Goal: Information Seeking & Learning: Learn about a topic

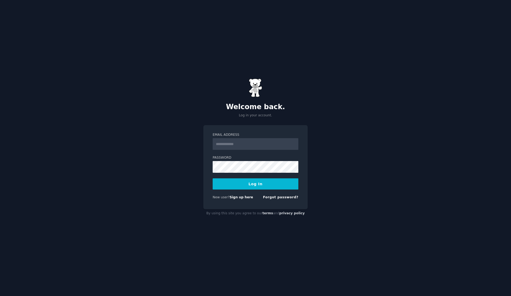
click at [255, 142] on input "Email Address" at bounding box center [256, 144] width 86 height 12
type input "**********"
click at [247, 182] on button "Log In" at bounding box center [256, 183] width 86 height 11
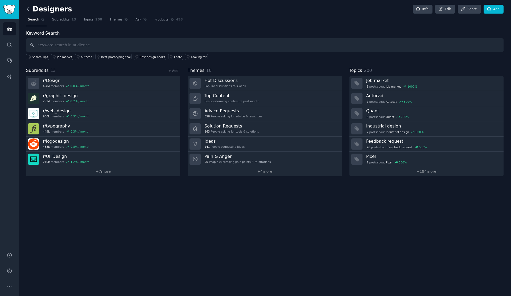
click at [28, 8] on icon at bounding box center [28, 9] width 6 height 6
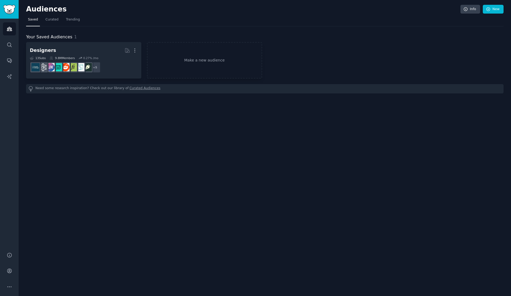
click at [28, 8] on h2 "Audiences" at bounding box center [243, 9] width 434 height 9
click at [48, 18] on span "Curated" at bounding box center [51, 19] width 13 height 5
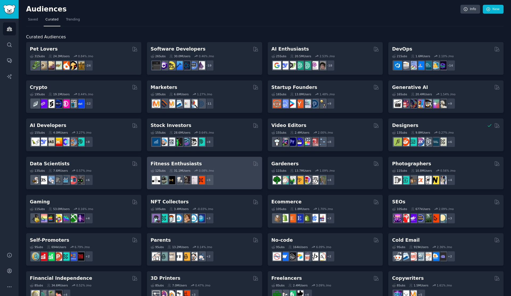
click at [180, 163] on h2 "Fitness Enthusiasts" at bounding box center [176, 163] width 51 height 7
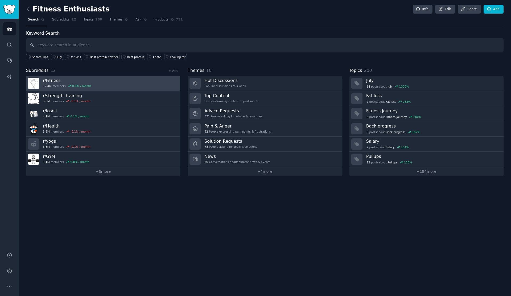
click at [50, 80] on h3 "r/ Fitness" at bounding box center [67, 81] width 48 height 6
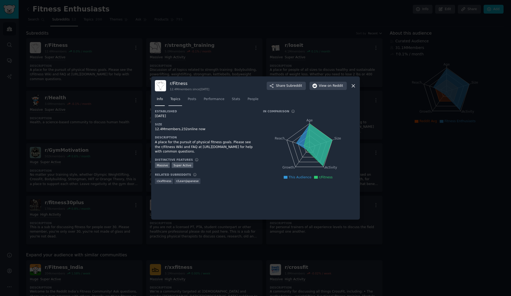
click at [179, 97] on span "Topics" at bounding box center [175, 99] width 10 height 5
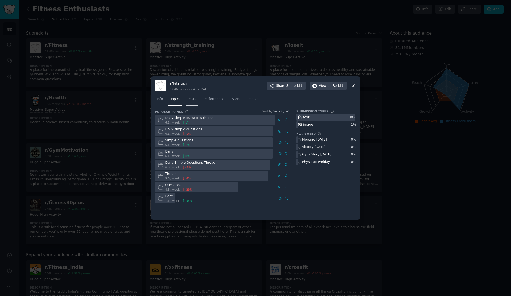
click at [193, 96] on link "Posts" at bounding box center [192, 100] width 12 height 11
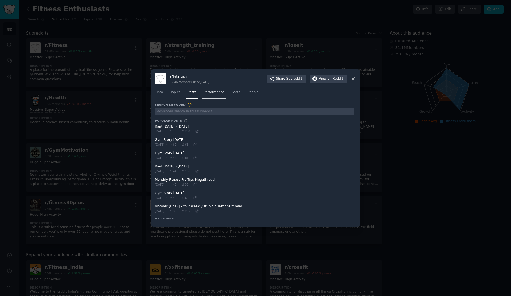
click at [213, 93] on span "Performance" at bounding box center [213, 92] width 21 height 5
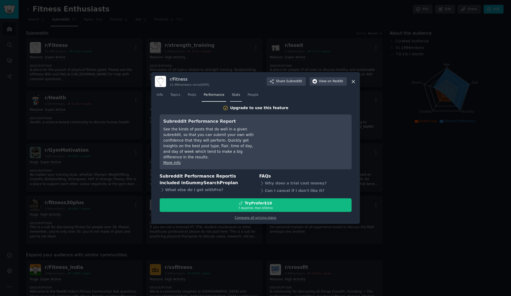
click at [232, 97] on span "Stats" at bounding box center [236, 95] width 8 height 5
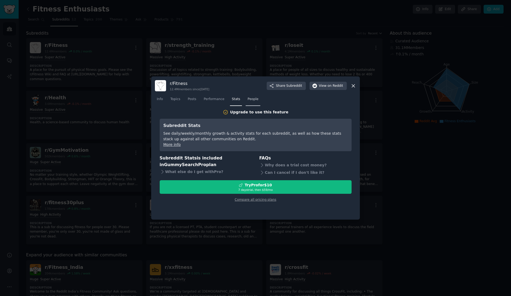
click at [251, 99] on span "People" at bounding box center [252, 99] width 11 height 5
click at [352, 86] on icon at bounding box center [353, 85] width 3 height 3
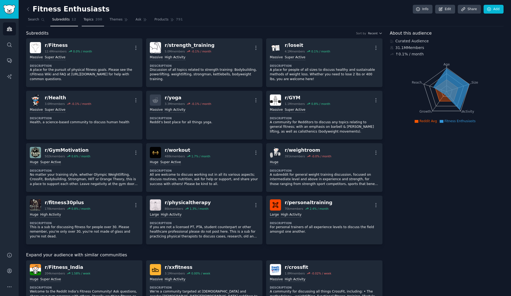
click at [88, 19] on span "Topics" at bounding box center [89, 19] width 10 height 5
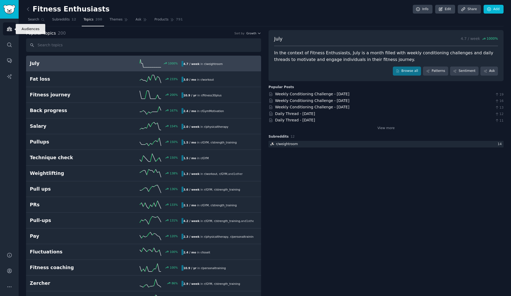
click at [10, 28] on icon "Sidebar" at bounding box center [9, 29] width 5 height 4
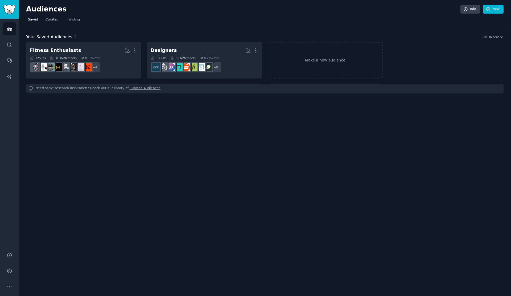
click at [53, 20] on span "Curated" at bounding box center [51, 19] width 13 height 5
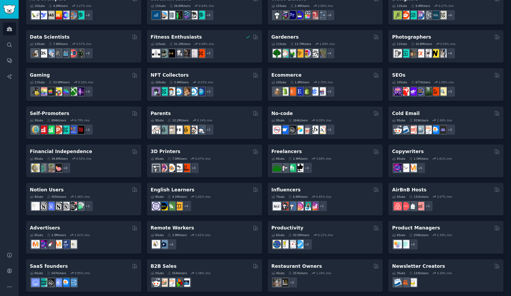
scroll to position [130, 0]
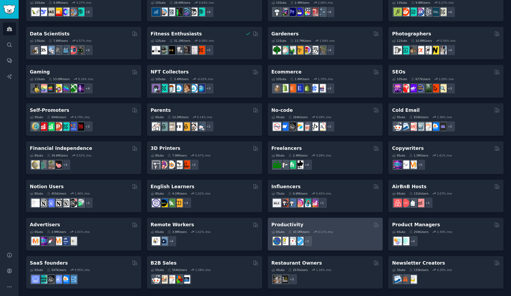
click at [314, 227] on div "Productivity" at bounding box center [325, 224] width 108 height 7
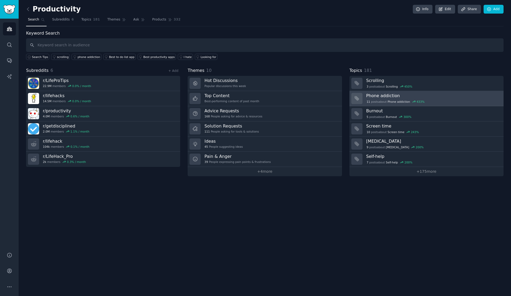
click at [377, 95] on h3 "Phone addiction" at bounding box center [433, 96] width 134 height 6
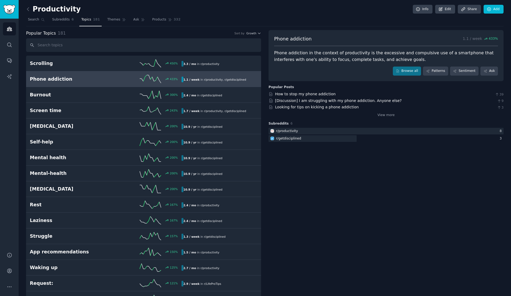
click at [49, 76] on h2 "Phone addiction" at bounding box center [68, 79] width 76 height 7
click at [431, 71] on link "Patterns" at bounding box center [435, 71] width 25 height 9
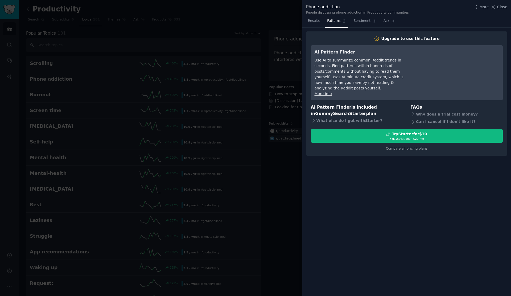
click at [254, 14] on div at bounding box center [255, 148] width 511 height 296
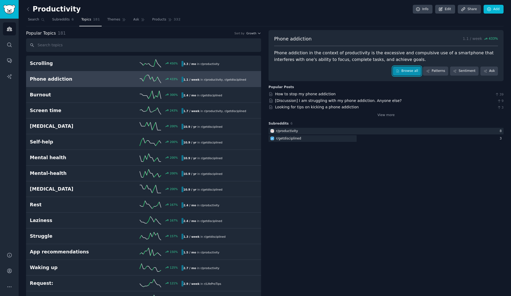
click at [405, 71] on link "Browse all" at bounding box center [407, 71] width 28 height 9
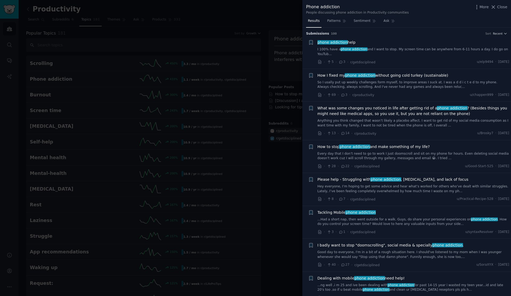
click at [409, 76] on span "How I fixed my phone addiction without going cold turkey (sustainable)" at bounding box center [382, 76] width 131 height 6
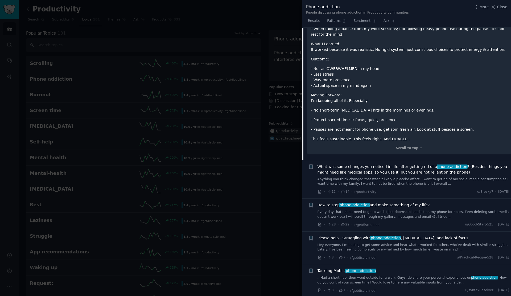
scroll to position [292, 0]
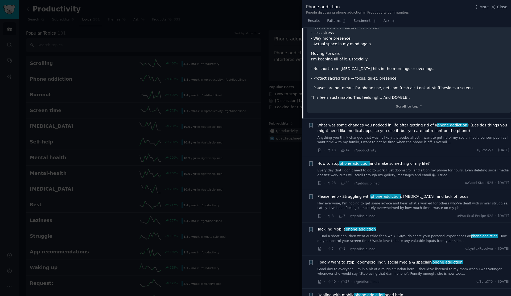
click at [441, 194] on span "Please help - Struggling with phone addiction , [MEDICAL_DATA], and lack of foc…" at bounding box center [392, 197] width 151 height 6
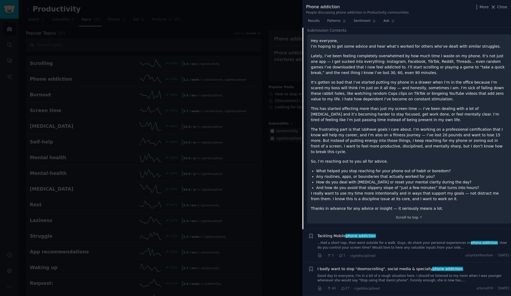
scroll to position [146, 0]
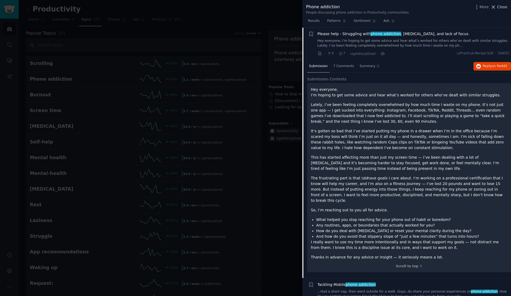
click at [496, 6] on icon at bounding box center [493, 7] width 6 height 6
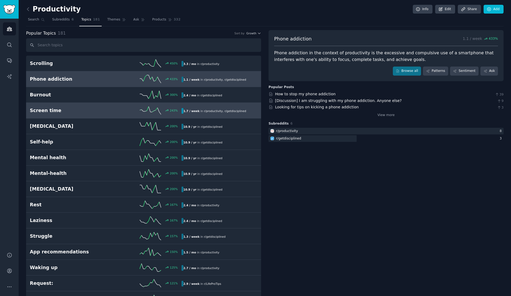
click at [80, 107] on h2 "Screen time" at bounding box center [68, 110] width 76 height 7
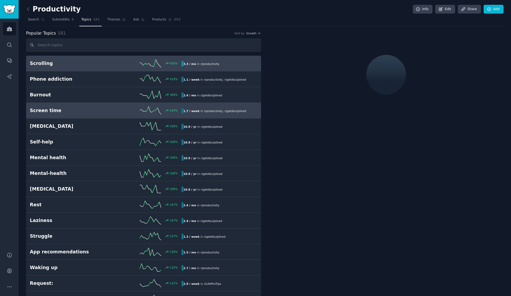
click at [89, 66] on h2 "Scrolling" at bounding box center [68, 63] width 76 height 7
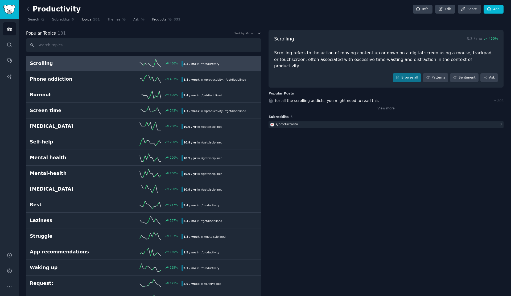
click at [161, 21] on span "Products" at bounding box center [159, 19] width 14 height 5
